Goal: Check status: Check status

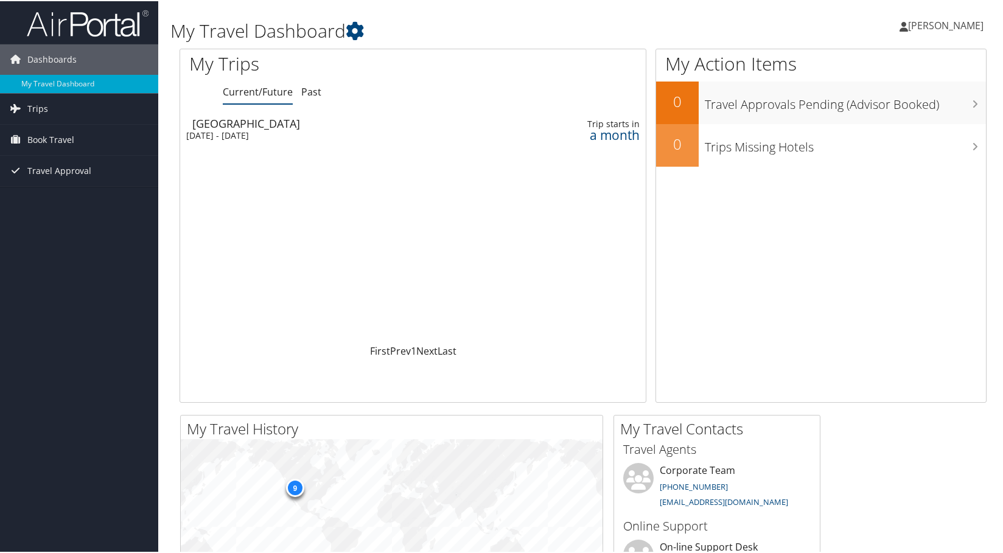
click at [222, 125] on div "[GEOGRAPHIC_DATA]" at bounding box center [339, 122] width 295 height 11
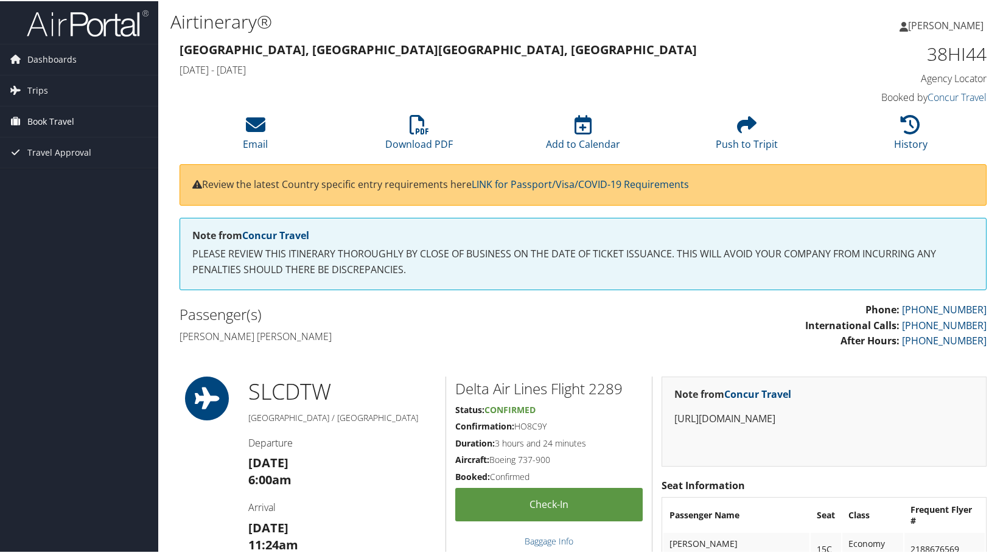
click at [36, 119] on span "Book Travel" at bounding box center [50, 120] width 47 height 30
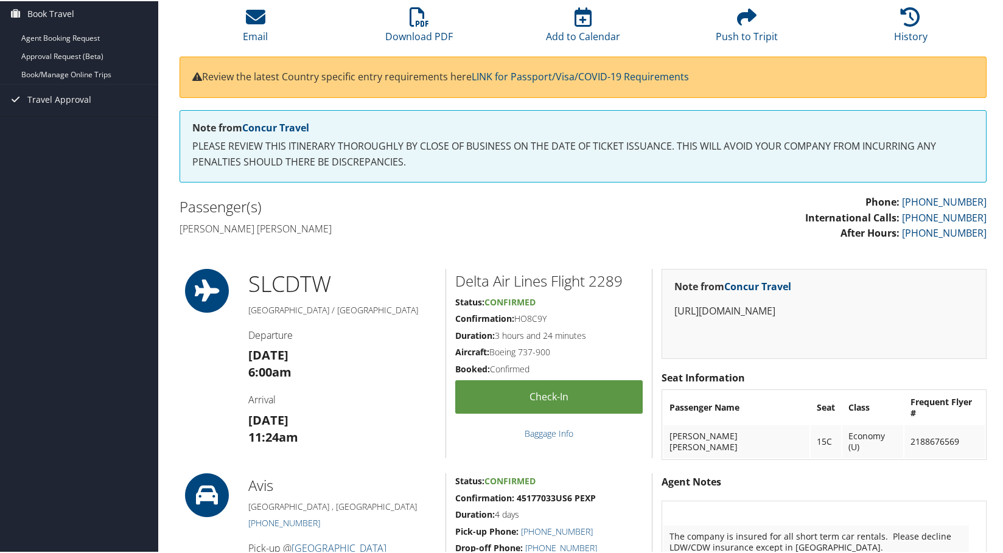
scroll to position [122, 0]
